Goal: Task Accomplishment & Management: Manage account settings

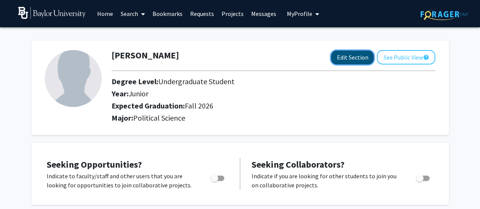
click at [350, 55] on button "Edit Section" at bounding box center [352, 58] width 43 height 14
select select "junior"
select select "35: fall_2026"
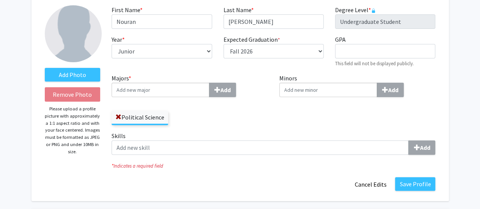
scroll to position [50, 0]
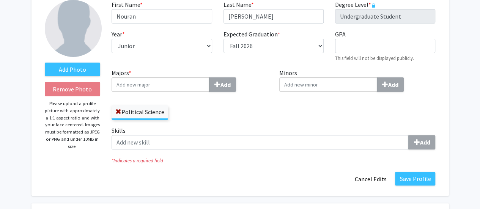
click at [172, 82] on input "Majors * Add" at bounding box center [161, 84] width 98 height 14
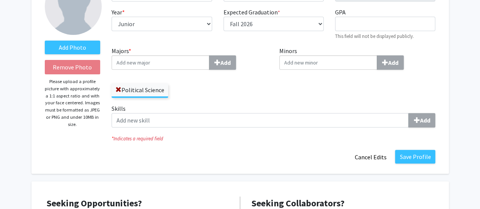
scroll to position [75, 0]
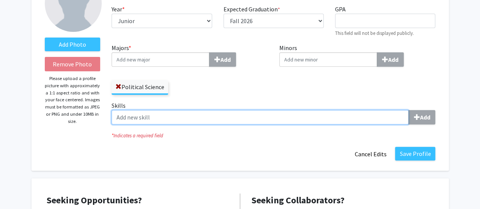
click at [350, 111] on input "Skills Add" at bounding box center [260, 117] width 297 height 14
click at [408, 122] on input "Skills Add" at bounding box center [260, 117] width 297 height 14
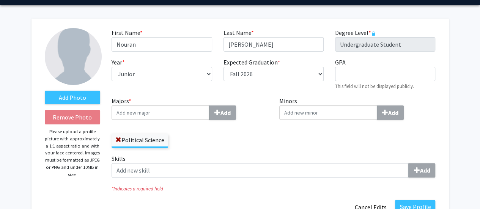
scroll to position [0, 0]
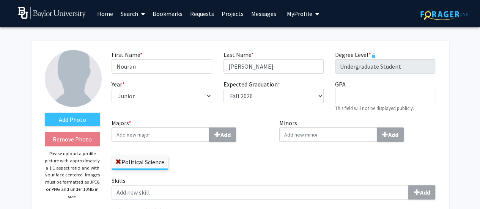
click at [111, 14] on link "Home" at bounding box center [105, 13] width 24 height 27
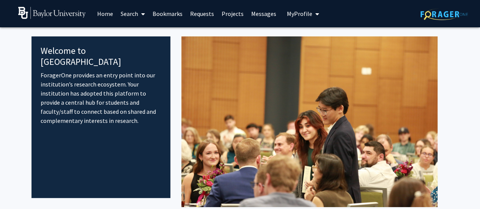
click at [104, 11] on link "Home" at bounding box center [105, 13] width 24 height 27
